Goal: Task Accomplishment & Management: Complete application form

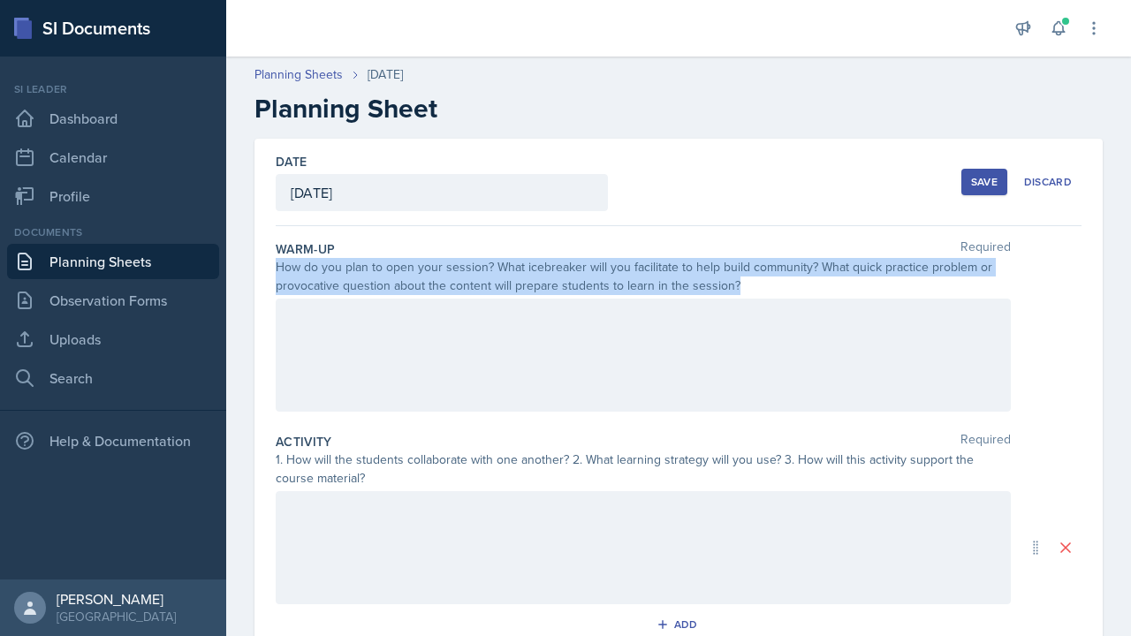
click at [29, 265] on icon at bounding box center [24, 261] width 21 height 21
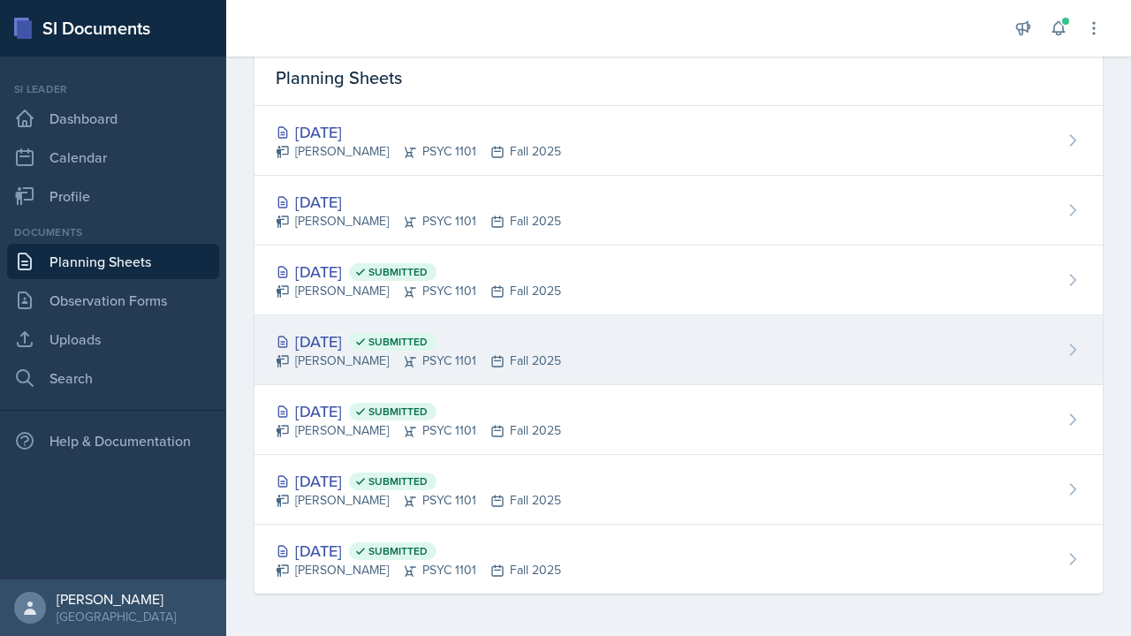
scroll to position [73, 0]
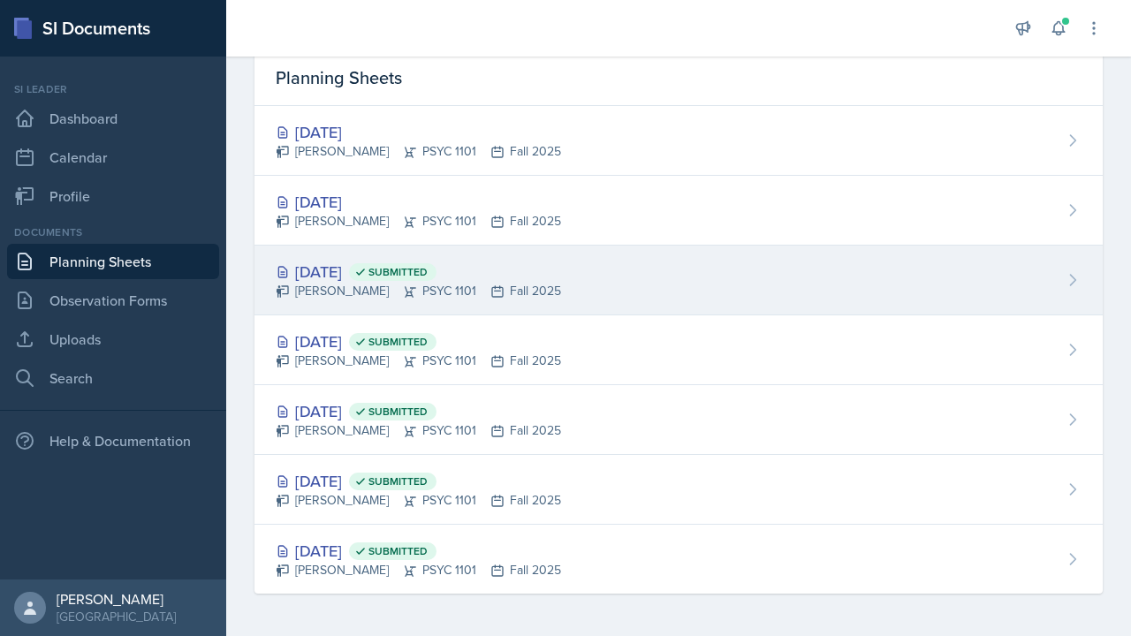
click at [337, 283] on div "[PERSON_NAME] PSYC 1101 Fall 2025" at bounding box center [418, 291] width 285 height 19
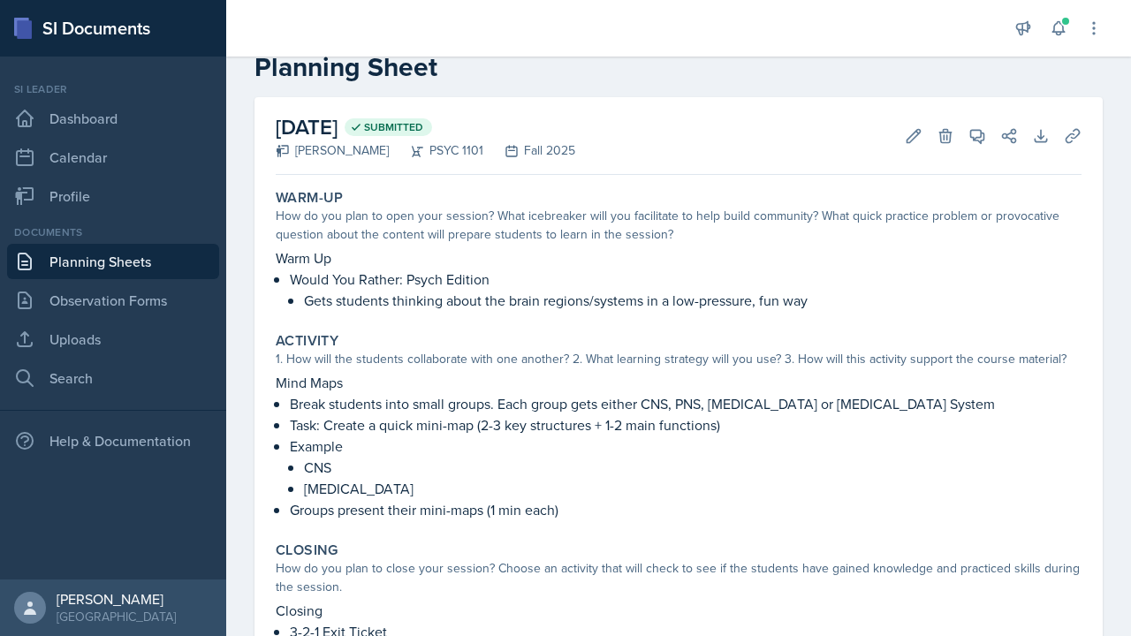
scroll to position [29, 0]
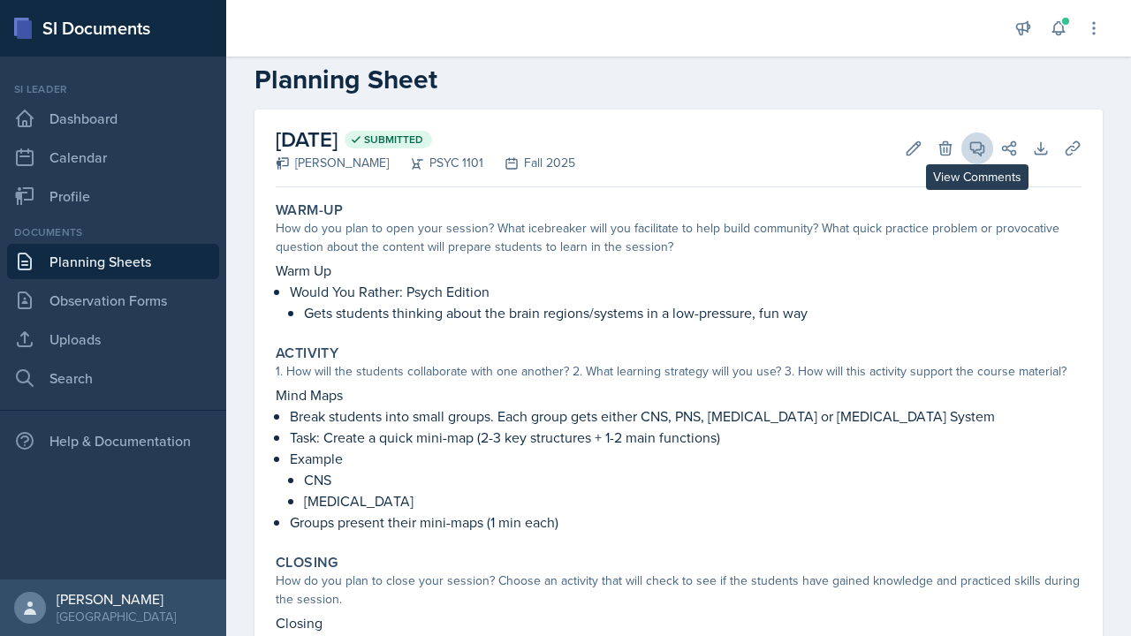
click at [978, 149] on icon at bounding box center [977, 148] width 13 height 13
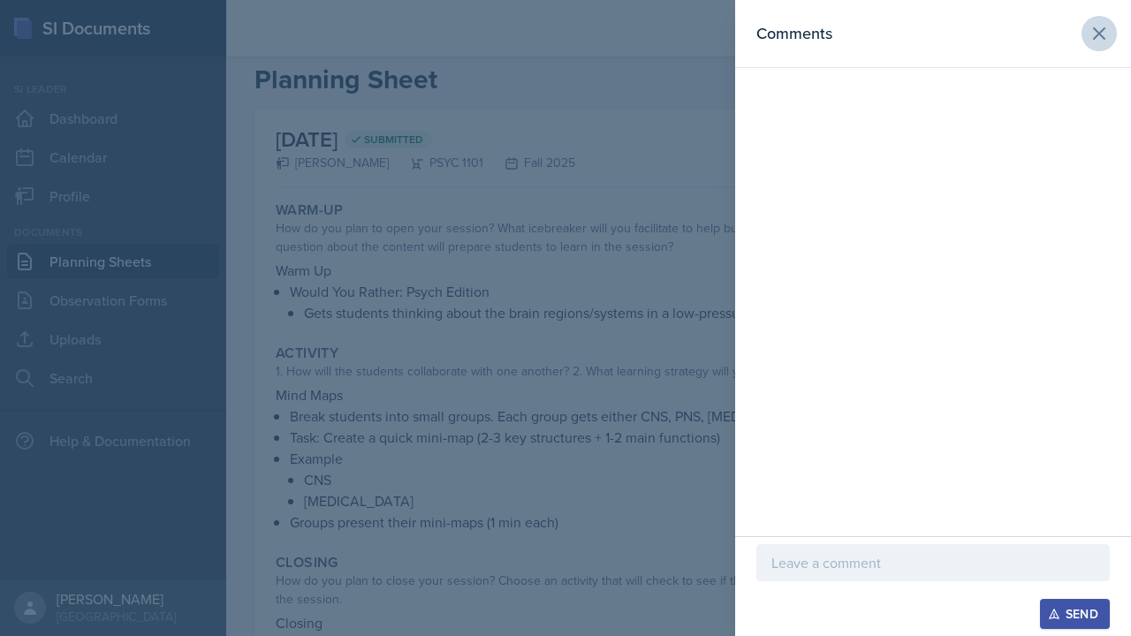
click at [1104, 25] on icon at bounding box center [1098, 33] width 21 height 21
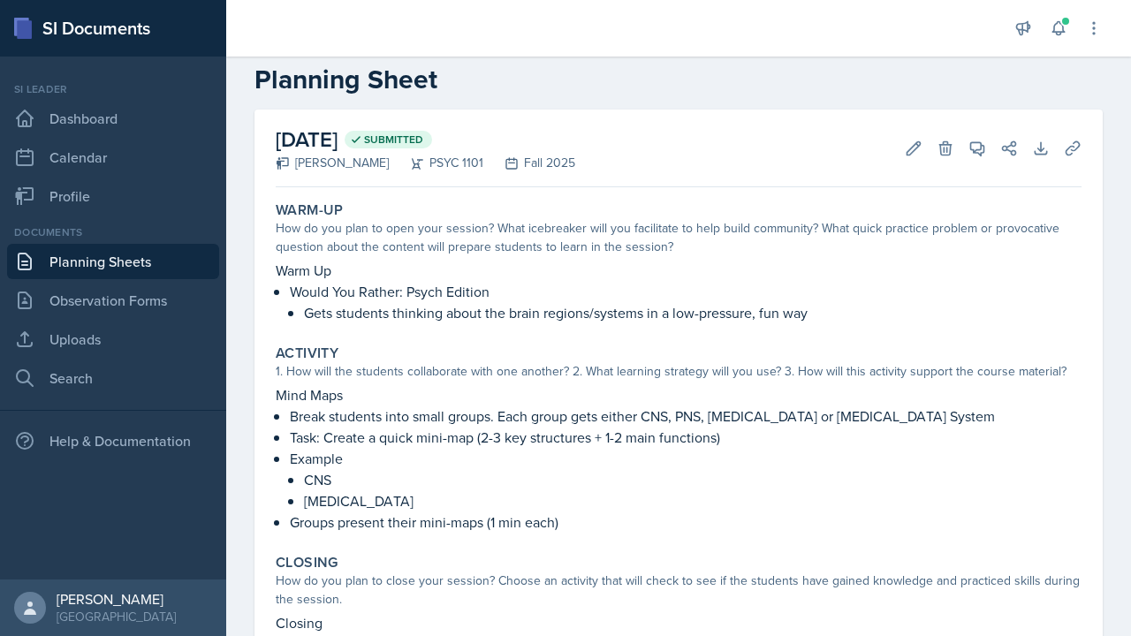
click at [133, 252] on link "Planning Sheets" at bounding box center [113, 261] width 212 height 35
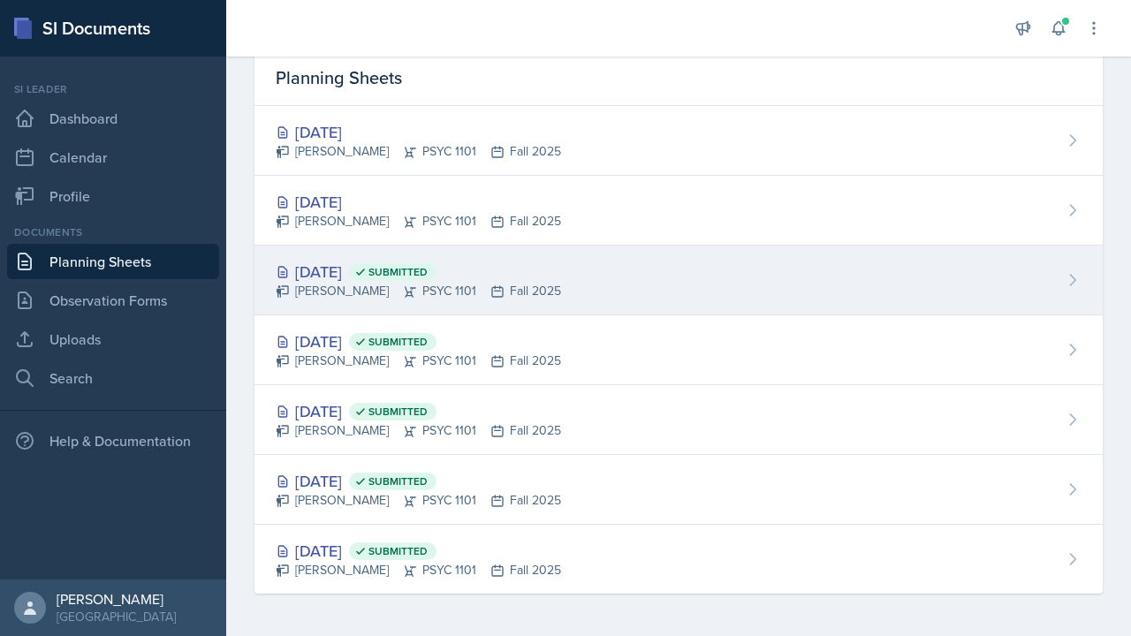
scroll to position [73, 0]
click at [567, 267] on div "[DATE] Submitted [PERSON_NAME] PSYC 1101 Fall 2025" at bounding box center [678, 281] width 848 height 70
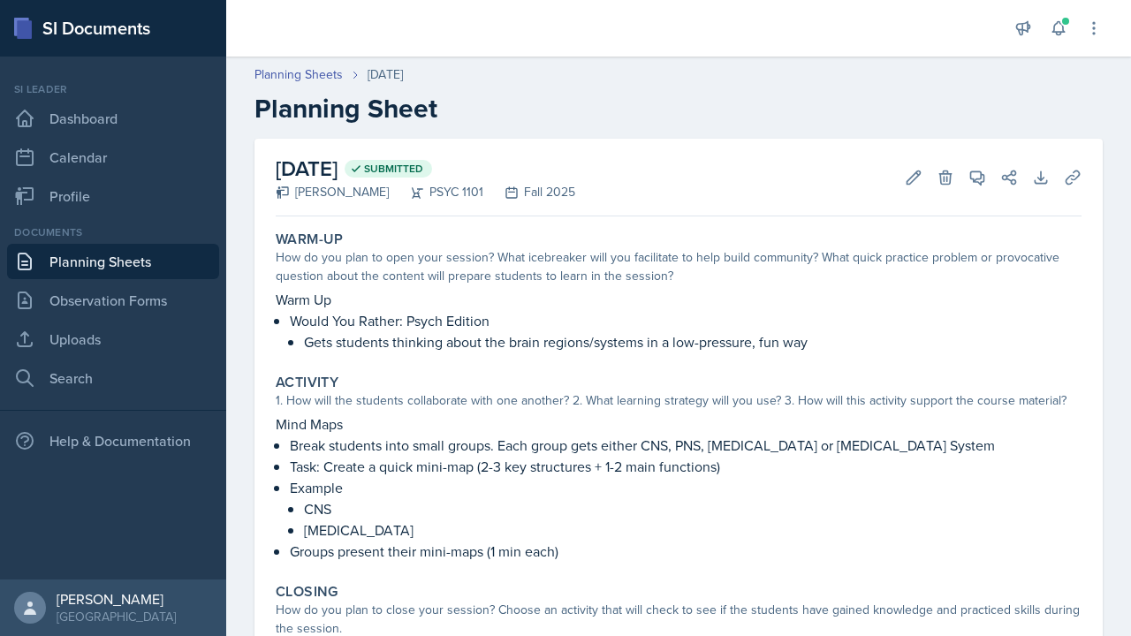
click at [160, 269] on link "Planning Sheets" at bounding box center [113, 261] width 212 height 35
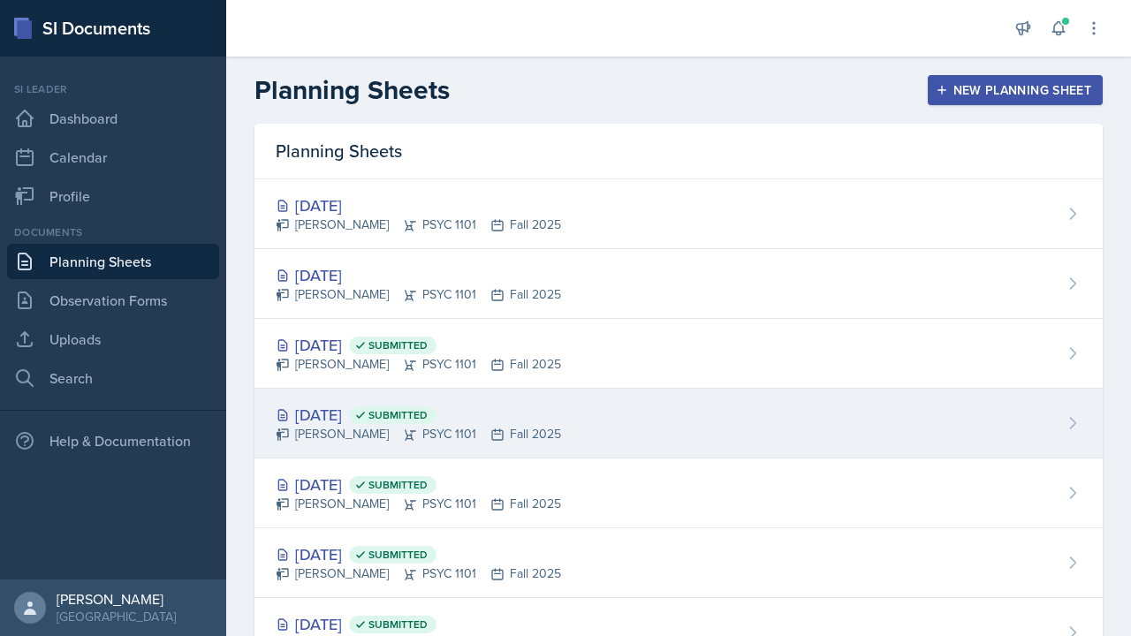
click at [536, 397] on div "[DATE] Submitted [PERSON_NAME] PSYC 1101 Fall 2025" at bounding box center [678, 424] width 848 height 70
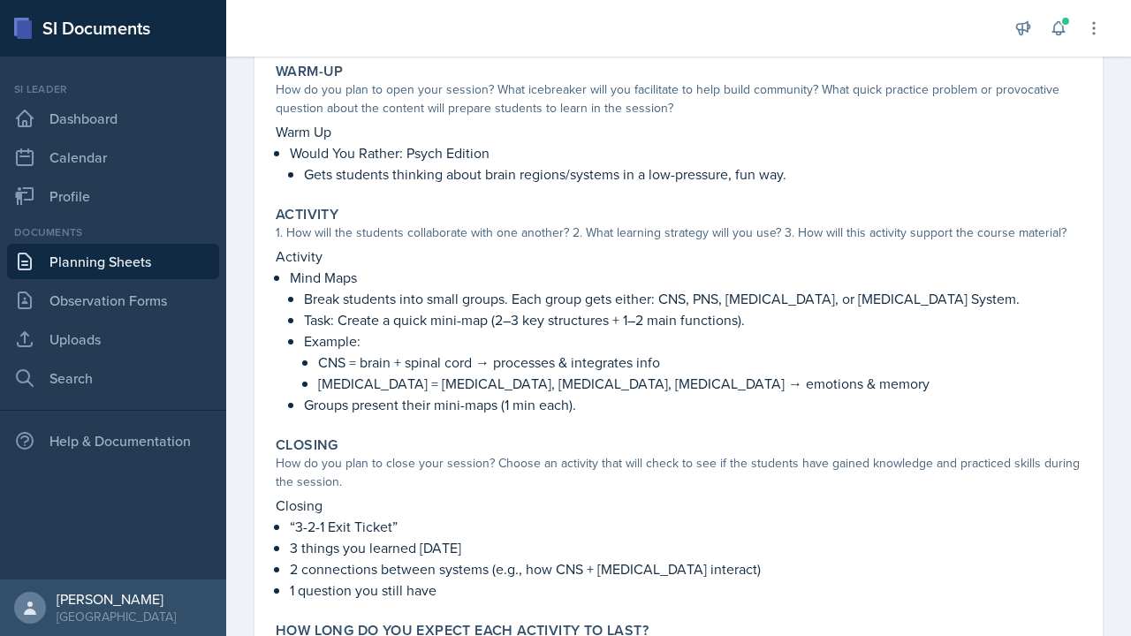
scroll to position [113, 0]
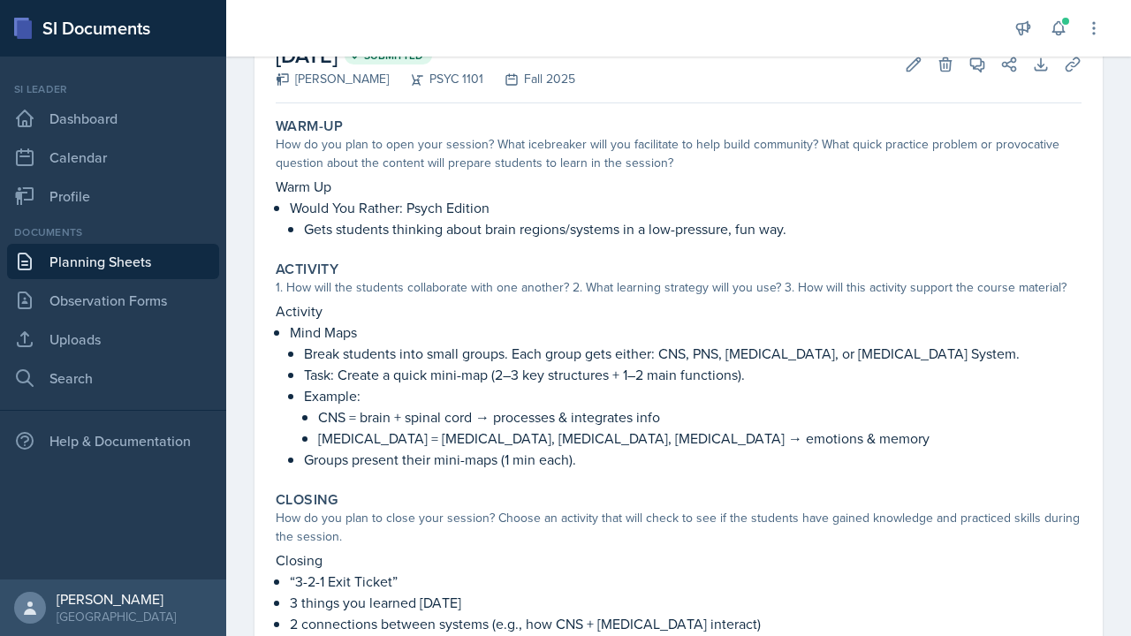
click at [163, 268] on link "Planning Sheets" at bounding box center [113, 261] width 212 height 35
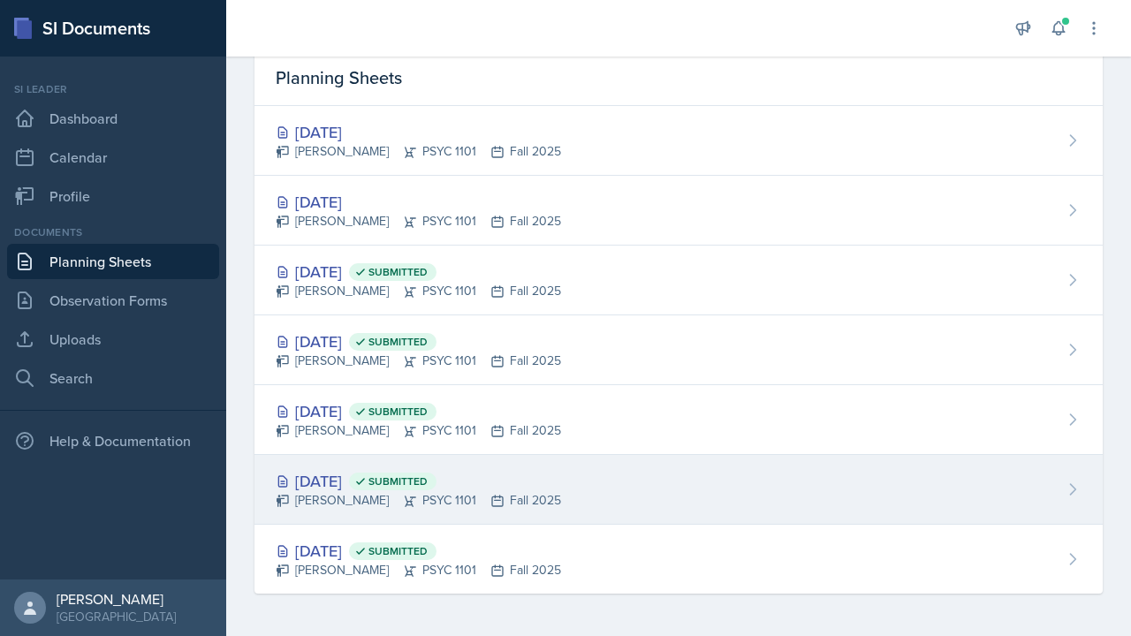
click at [369, 491] on div "[PERSON_NAME] PSYC 1101 Fall 2025" at bounding box center [418, 500] width 285 height 19
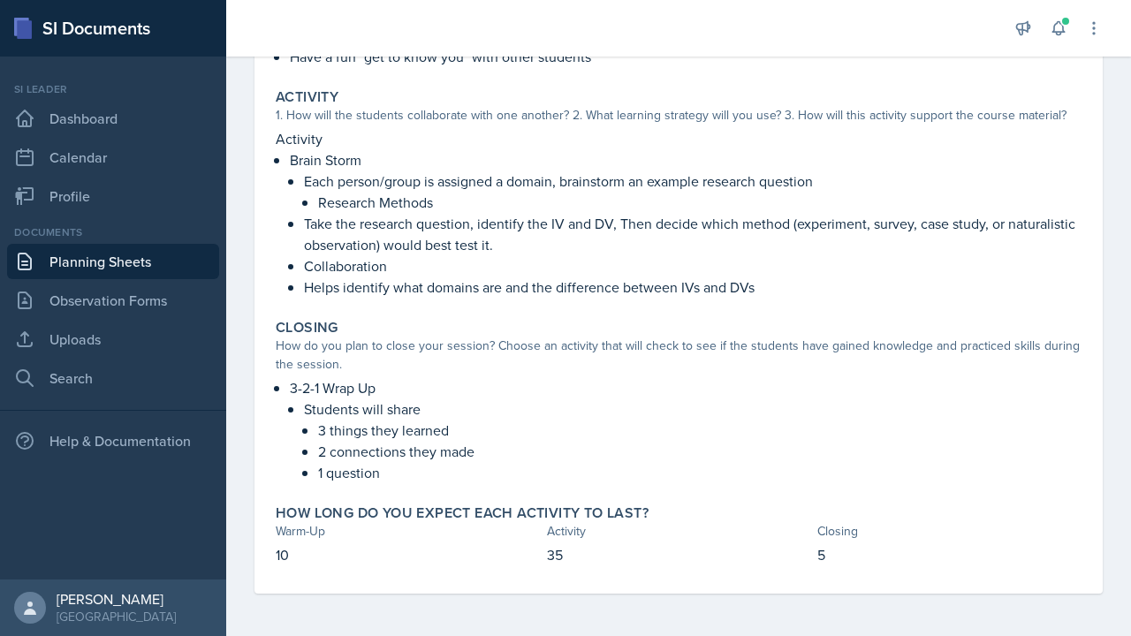
scroll to position [328, 0]
drag, startPoint x: 318, startPoint y: 204, endPoint x: 453, endPoint y: 199, distance: 135.3
click at [454, 199] on p "Research Methods" at bounding box center [699, 202] width 763 height 21
drag, startPoint x: 482, startPoint y: 223, endPoint x: 877, endPoint y: 232, distance: 395.0
click at [879, 228] on p "Take the research question, identify the IV and DV, Then decide which method (e…" at bounding box center [692, 234] width 777 height 42
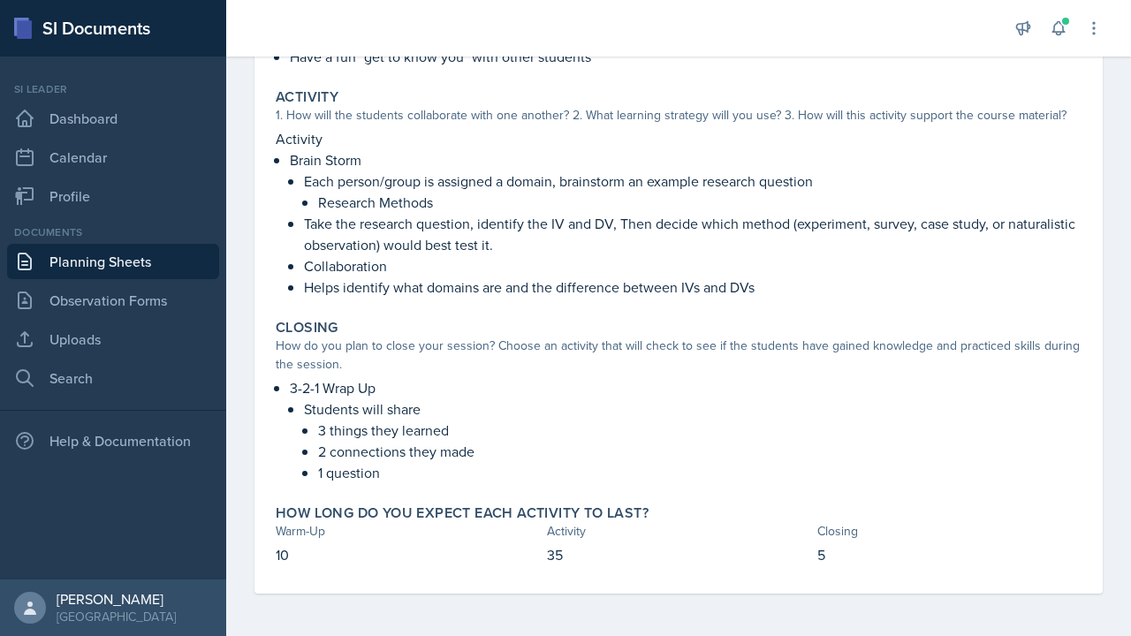
click at [856, 266] on p "Collaboration" at bounding box center [692, 265] width 777 height 21
drag, startPoint x: 299, startPoint y: 305, endPoint x: 346, endPoint y: 310, distance: 47.1
click at [346, 310] on div "Warm-Up How do you plan to open your session? What icebreaker will you facilita…" at bounding box center [679, 245] width 806 height 698
click at [1062, 33] on icon at bounding box center [1057, 28] width 11 height 13
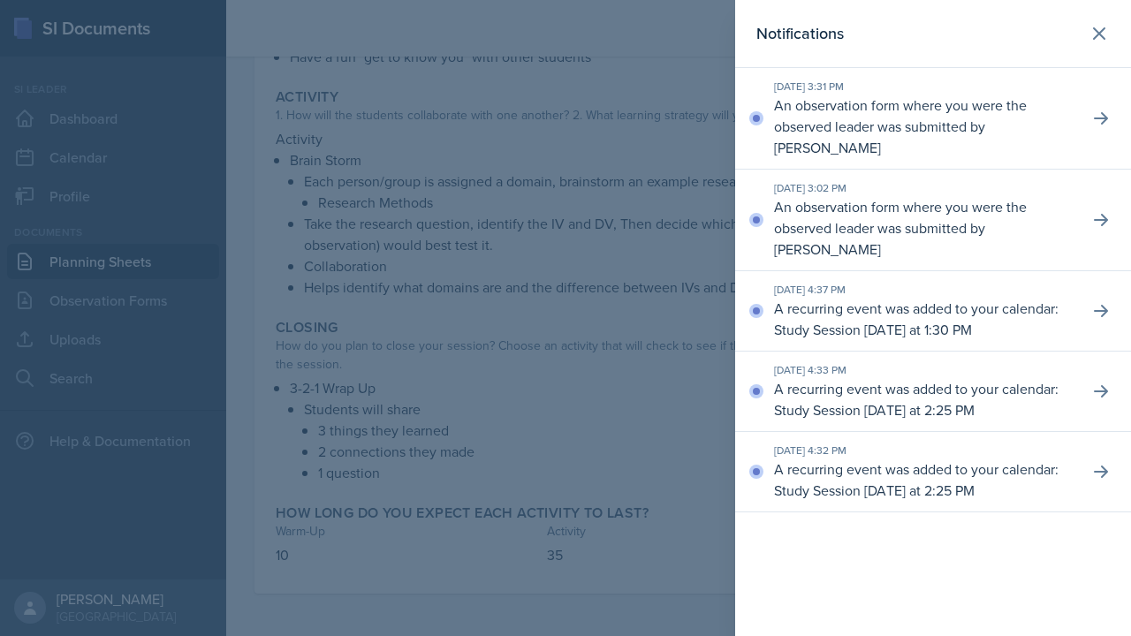
click at [737, 222] on div "[DATE] 3:02 PM An observation form where you were the observed leader was submi…" at bounding box center [933, 221] width 396 height 102
click at [684, 223] on div at bounding box center [565, 318] width 1131 height 636
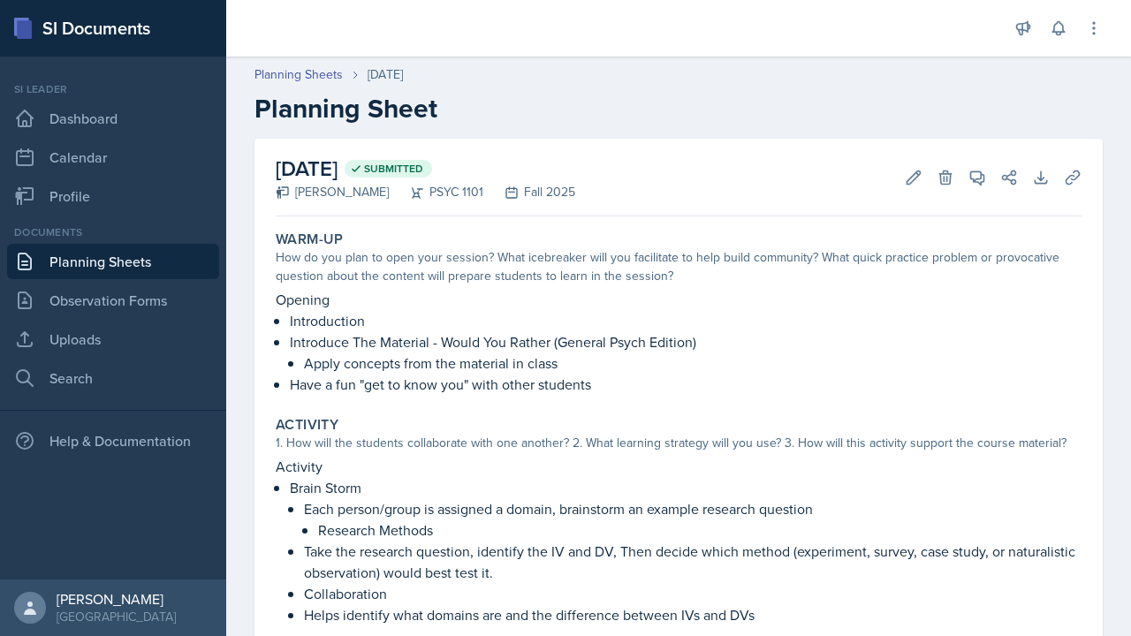
scroll to position [0, 0]
click at [147, 258] on link "Planning Sheets" at bounding box center [113, 261] width 212 height 35
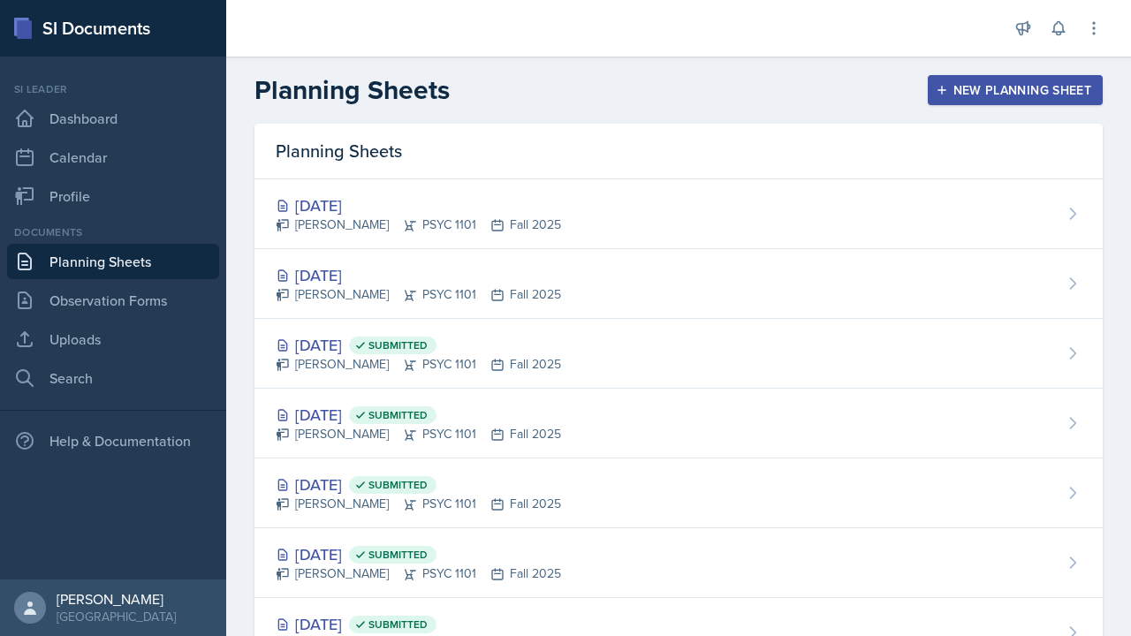
click at [811, 125] on div "Planning Sheets" at bounding box center [678, 152] width 848 height 56
click at [1028, 85] on div "New Planning Sheet" at bounding box center [1015, 90] width 152 height 14
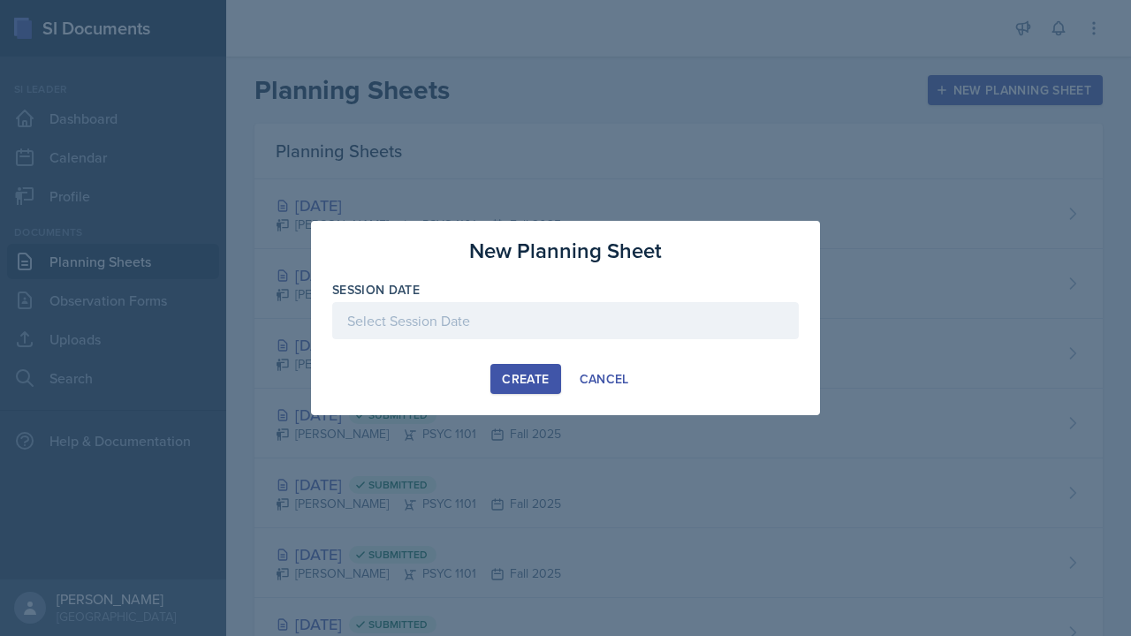
click at [508, 317] on div at bounding box center [565, 320] width 466 height 37
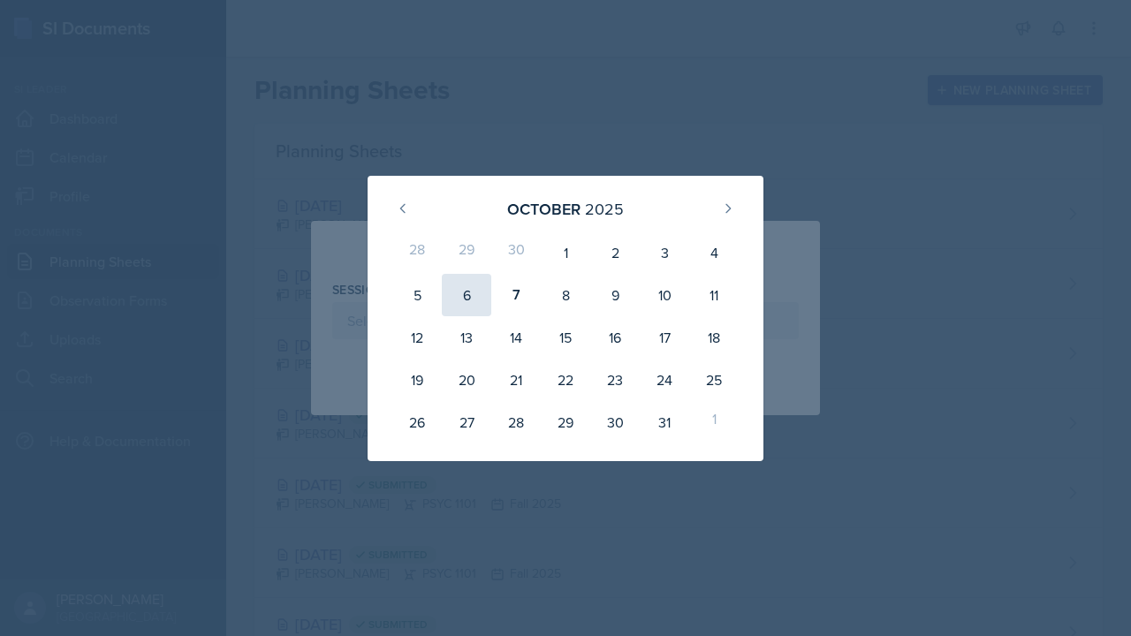
click at [476, 304] on div "6" at bounding box center [466, 295] width 49 height 42
type input "[DATE]"
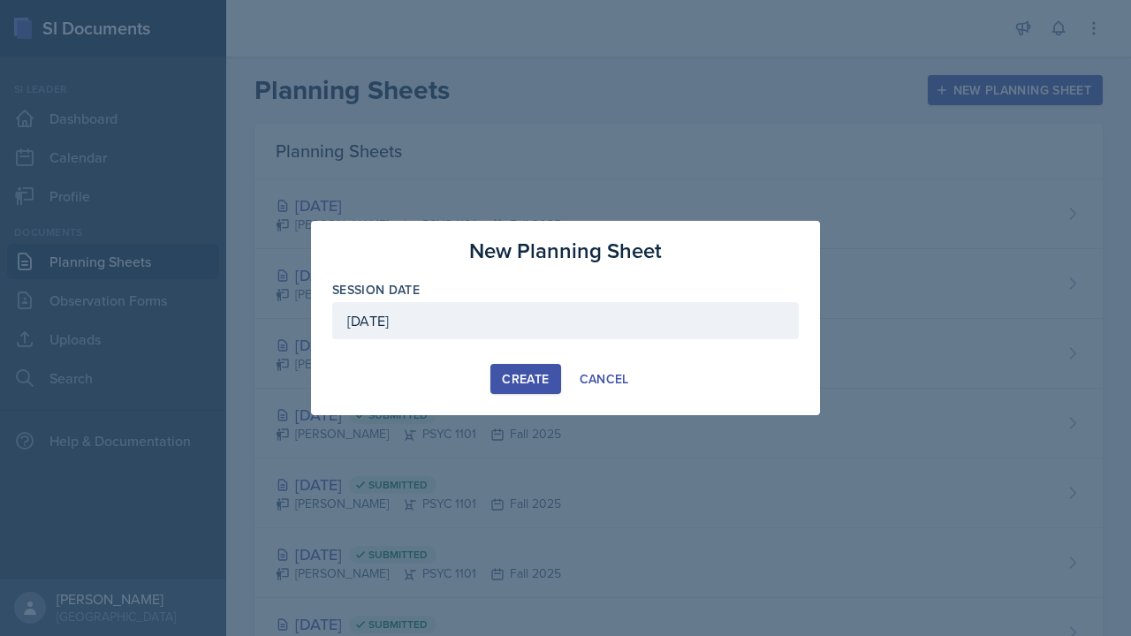
click at [509, 380] on div "Create" at bounding box center [525, 379] width 47 height 14
